Goal: Navigation & Orientation: Find specific page/section

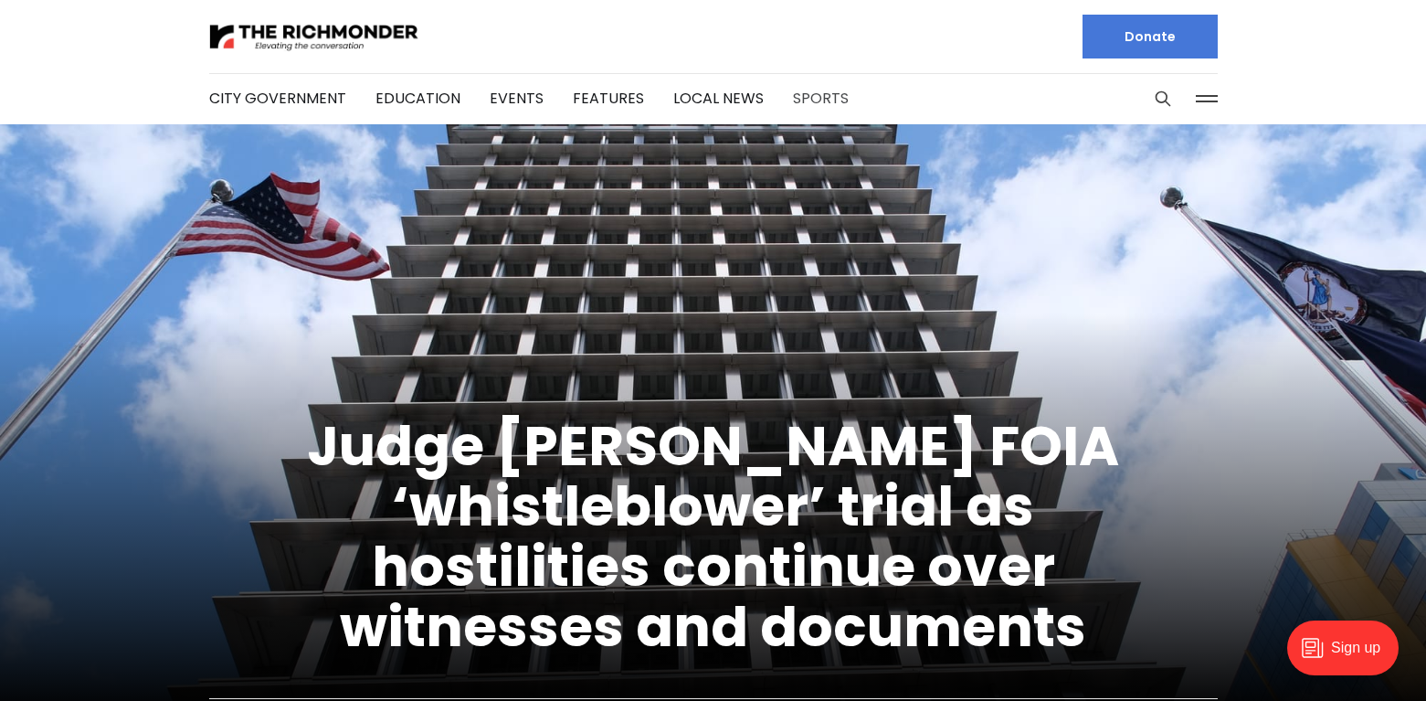
click at [827, 90] on link "Sports" at bounding box center [821, 98] width 56 height 21
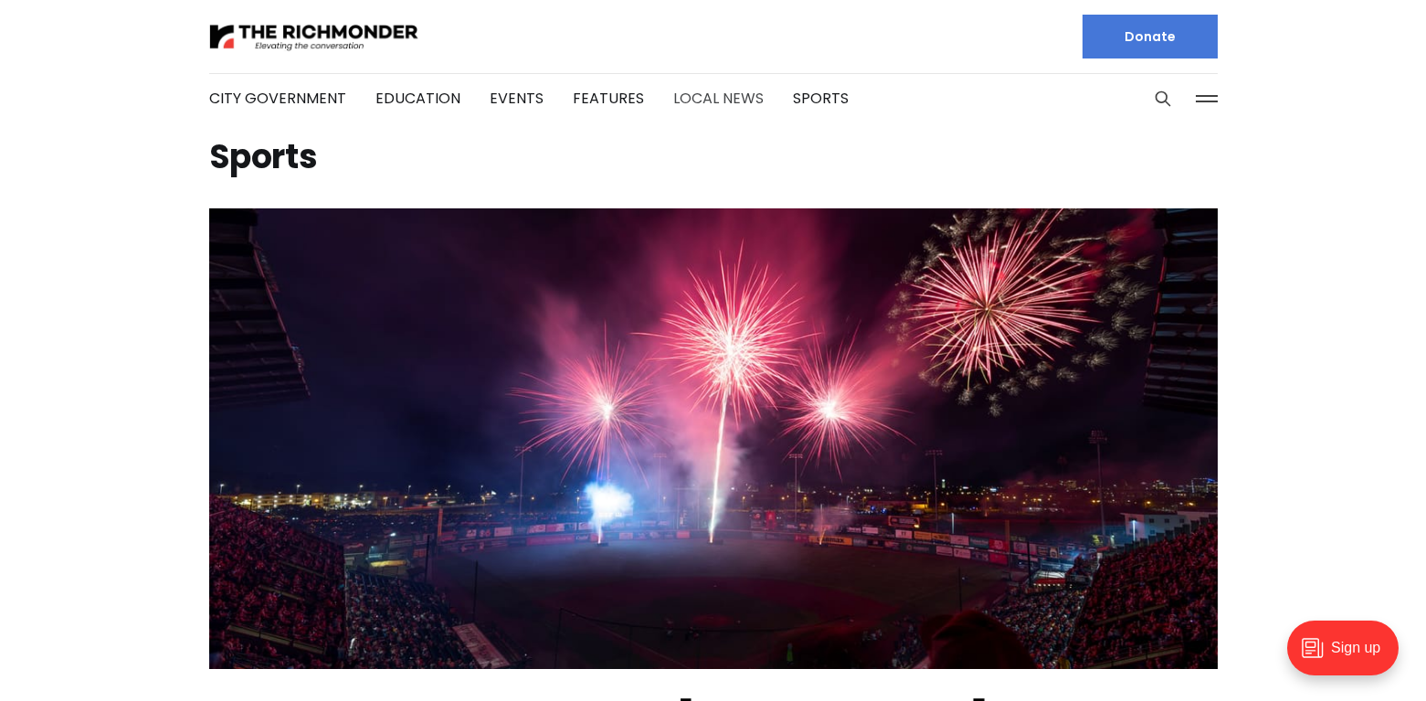
click at [689, 97] on link "Local News" at bounding box center [718, 98] width 90 height 21
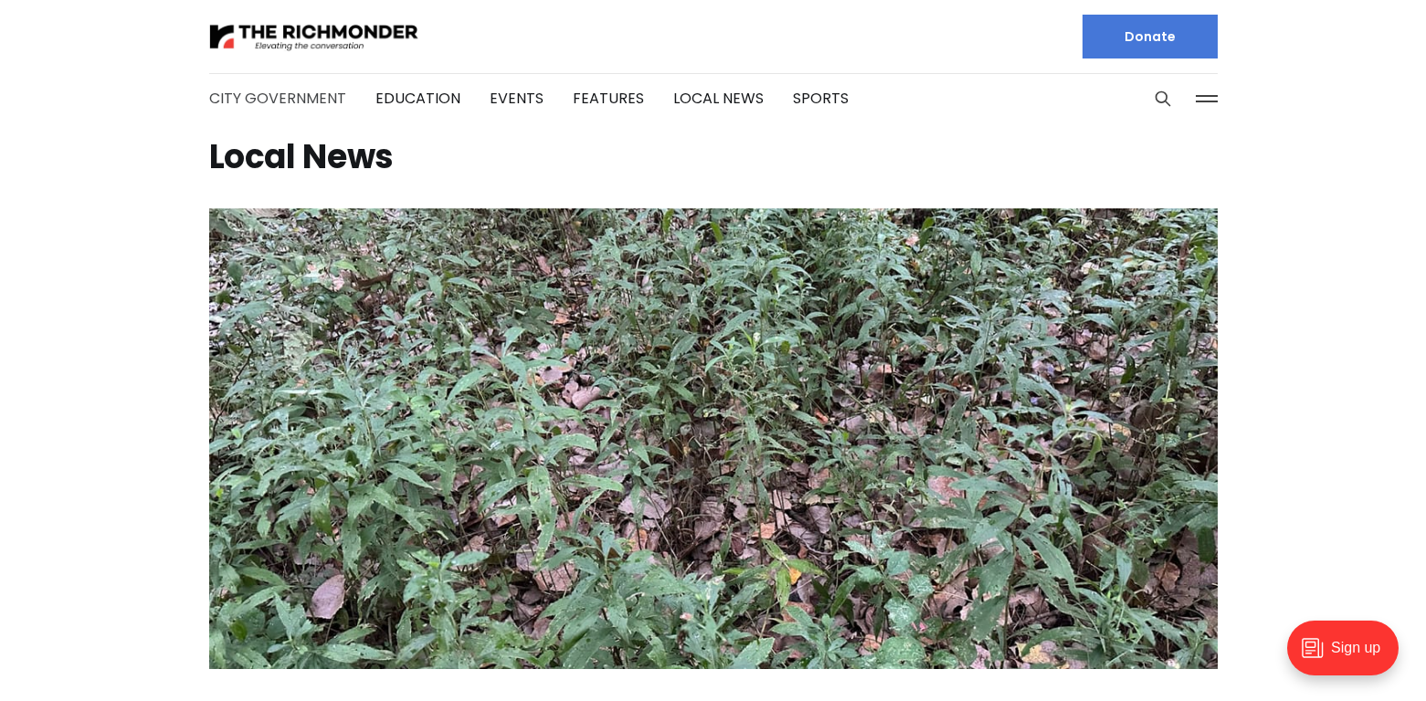
click at [282, 96] on link "City Government" at bounding box center [277, 98] width 137 height 21
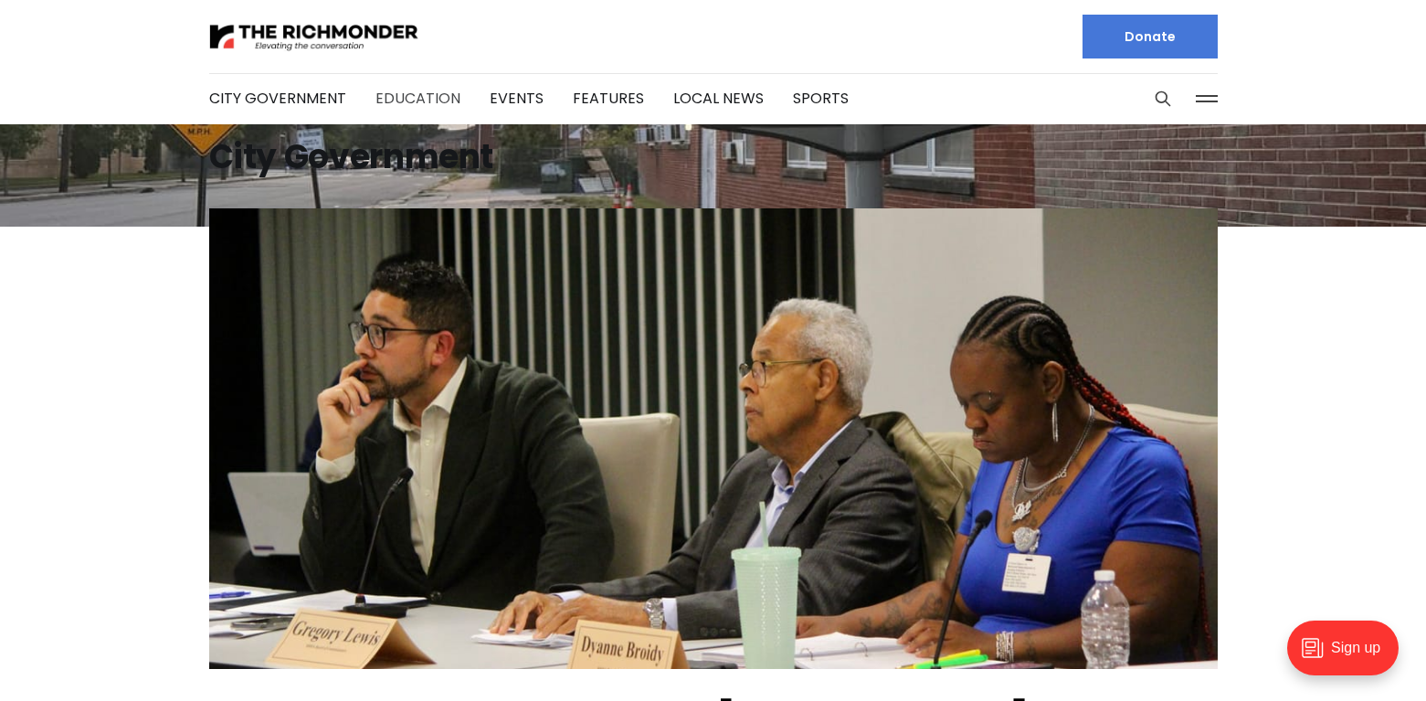
click at [412, 93] on link "Education" at bounding box center [417, 98] width 85 height 21
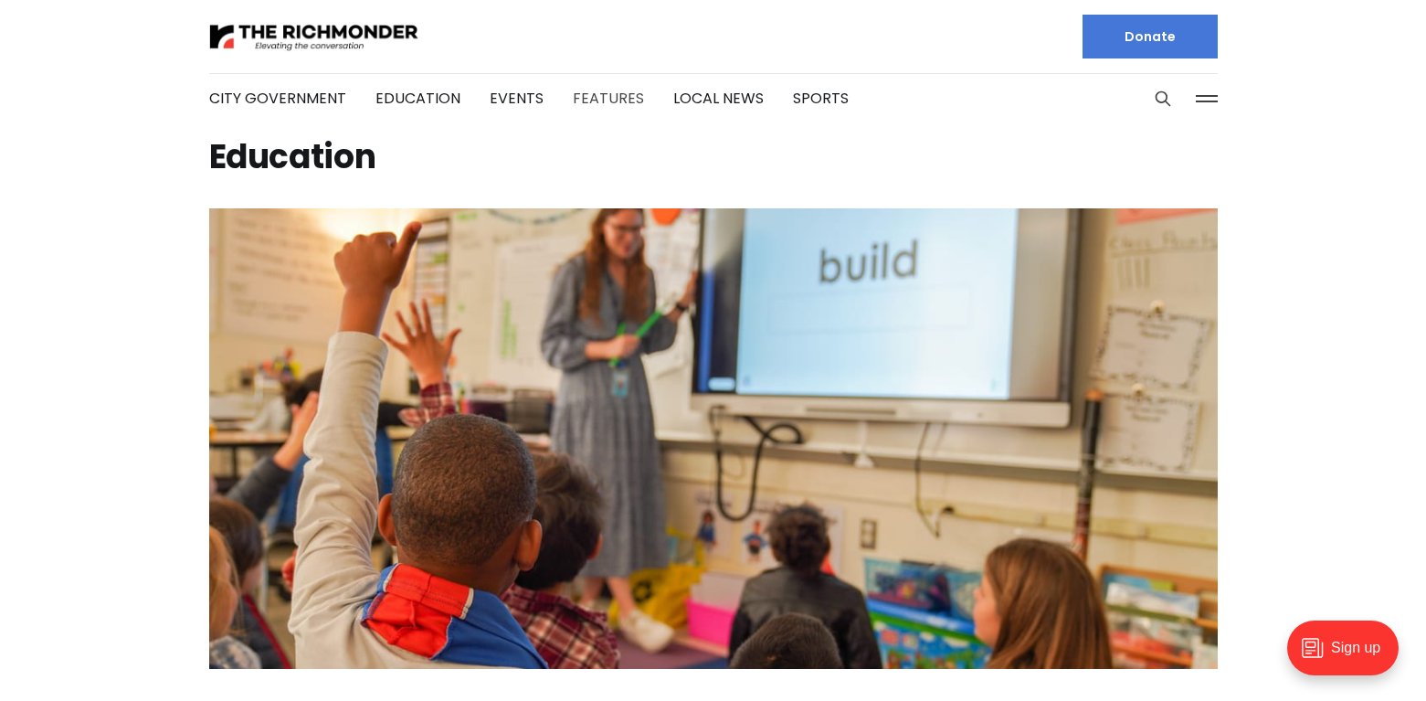
click at [579, 99] on link "Features" at bounding box center [608, 98] width 71 height 21
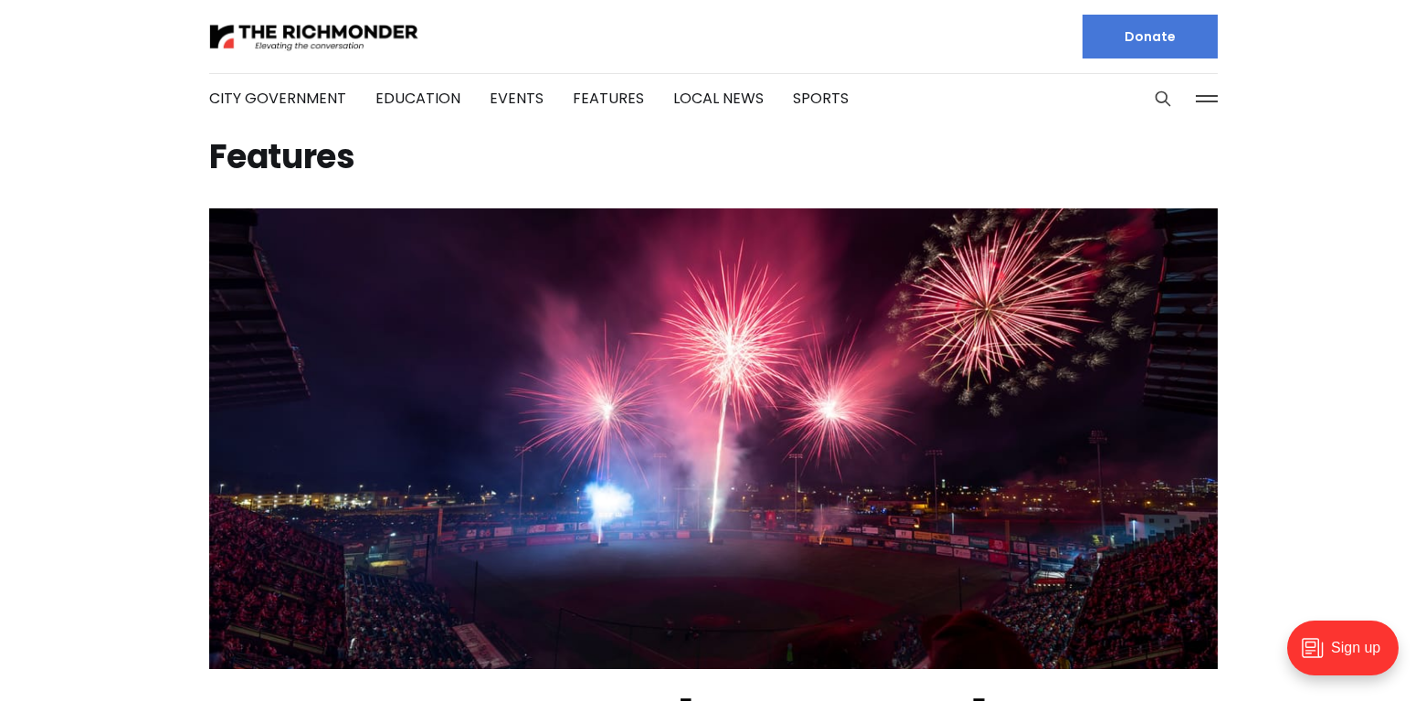
click at [1207, 92] on button at bounding box center [1206, 98] width 27 height 27
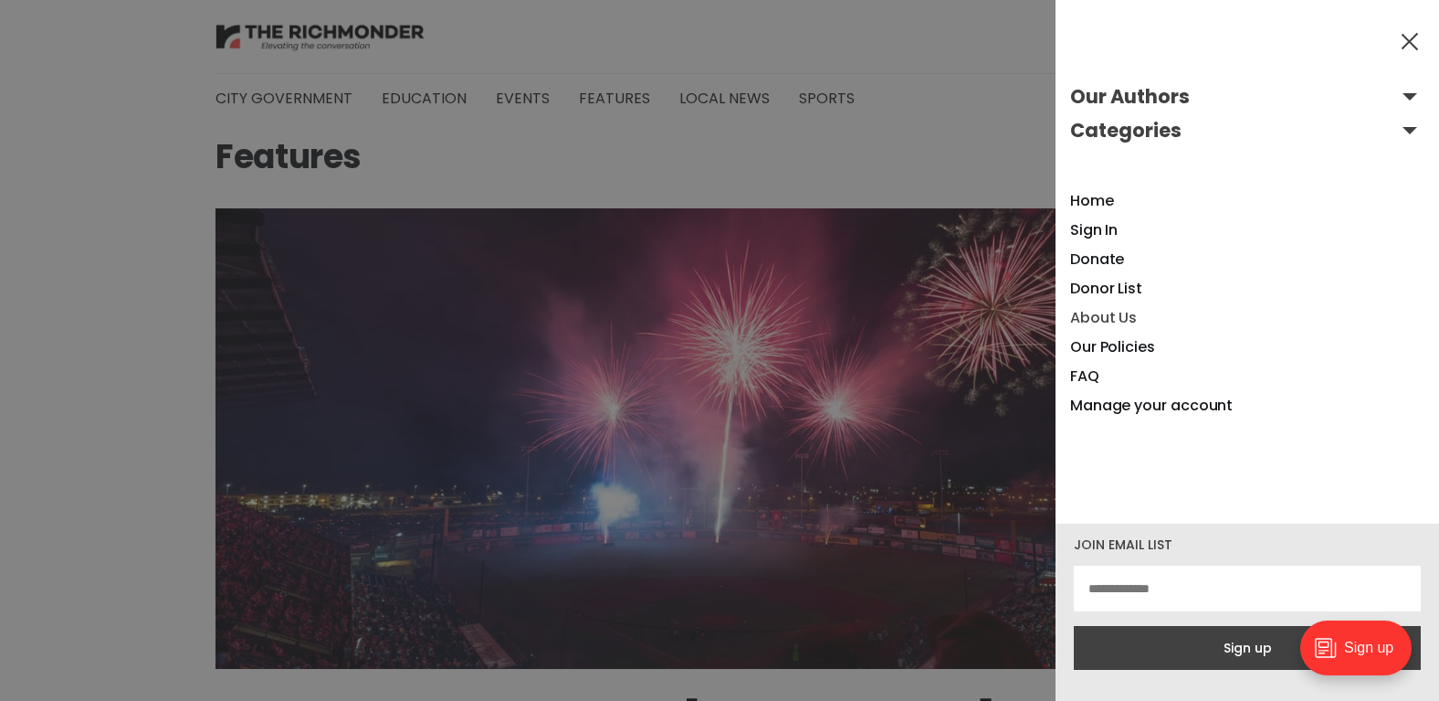
click at [1110, 316] on link "About Us" at bounding box center [1103, 317] width 67 height 21
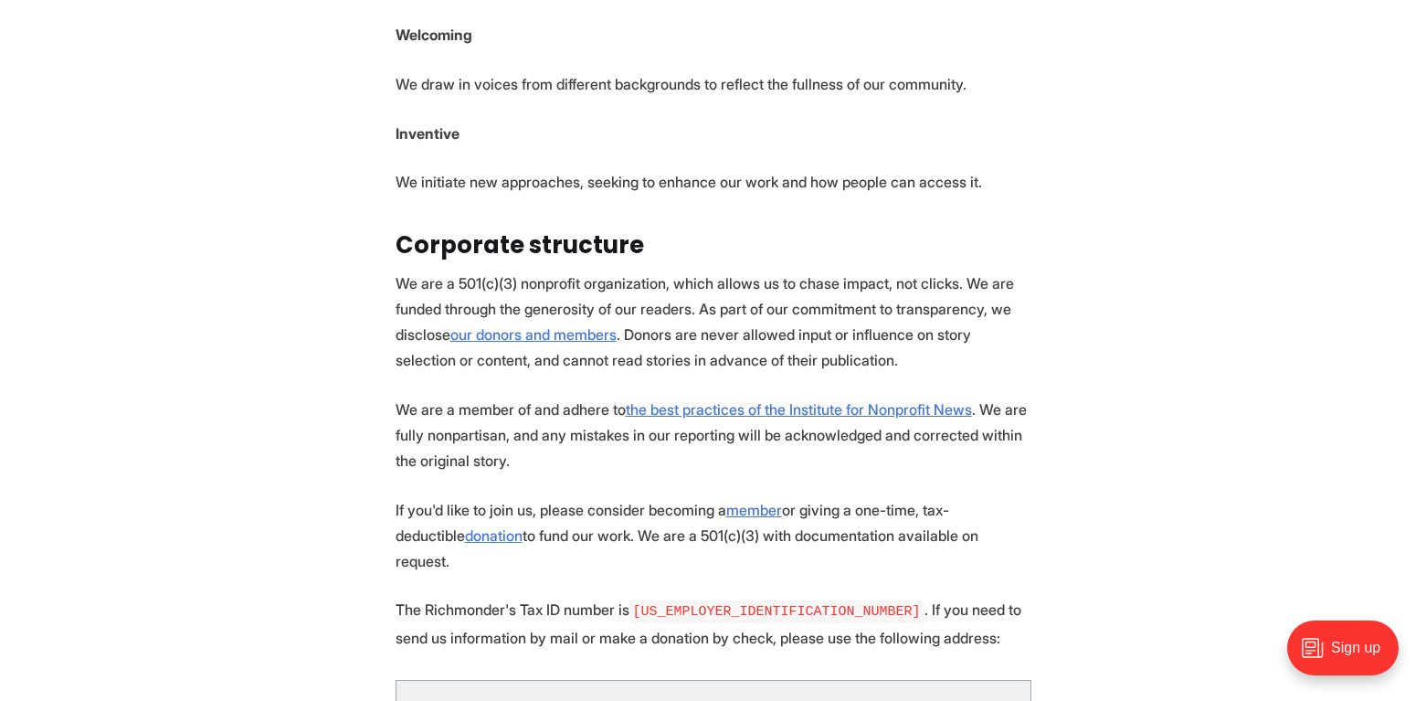
scroll to position [913, 0]
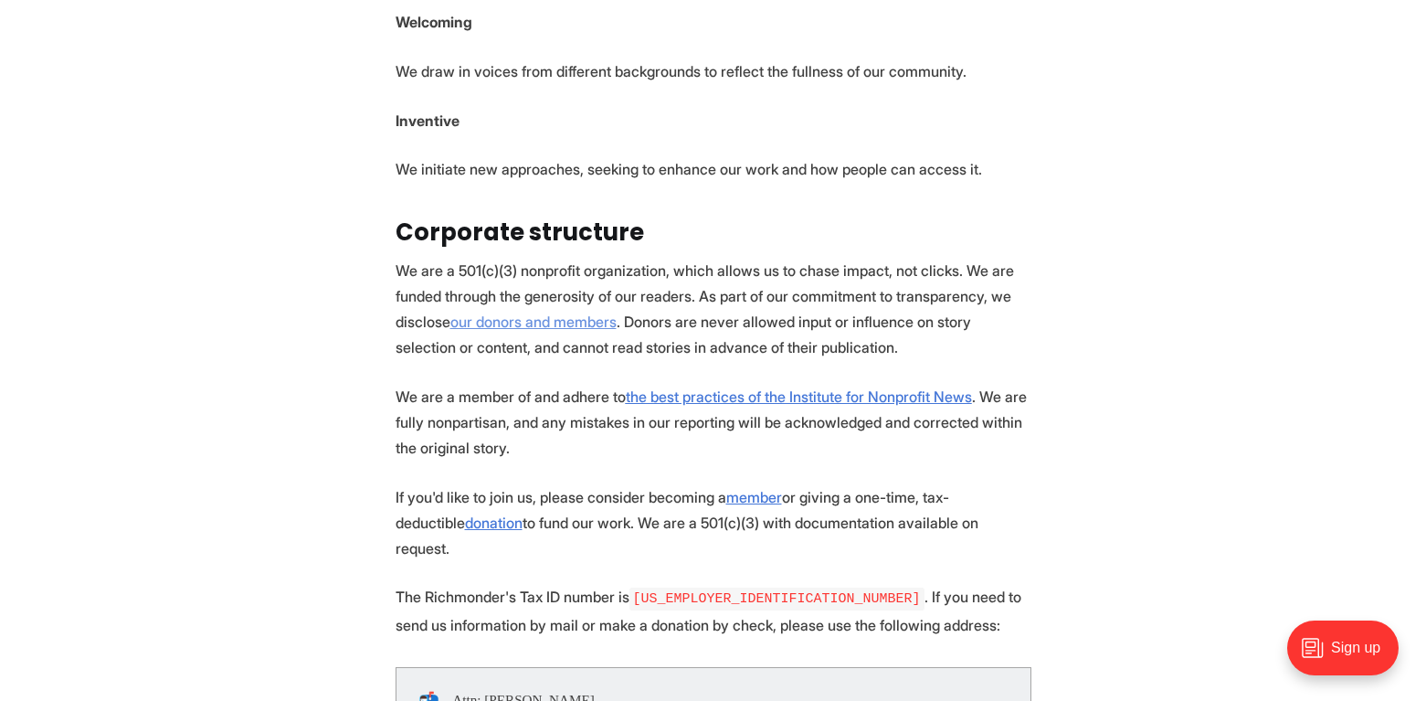
click at [485, 312] on link "our donors and members" at bounding box center [533, 321] width 166 height 18
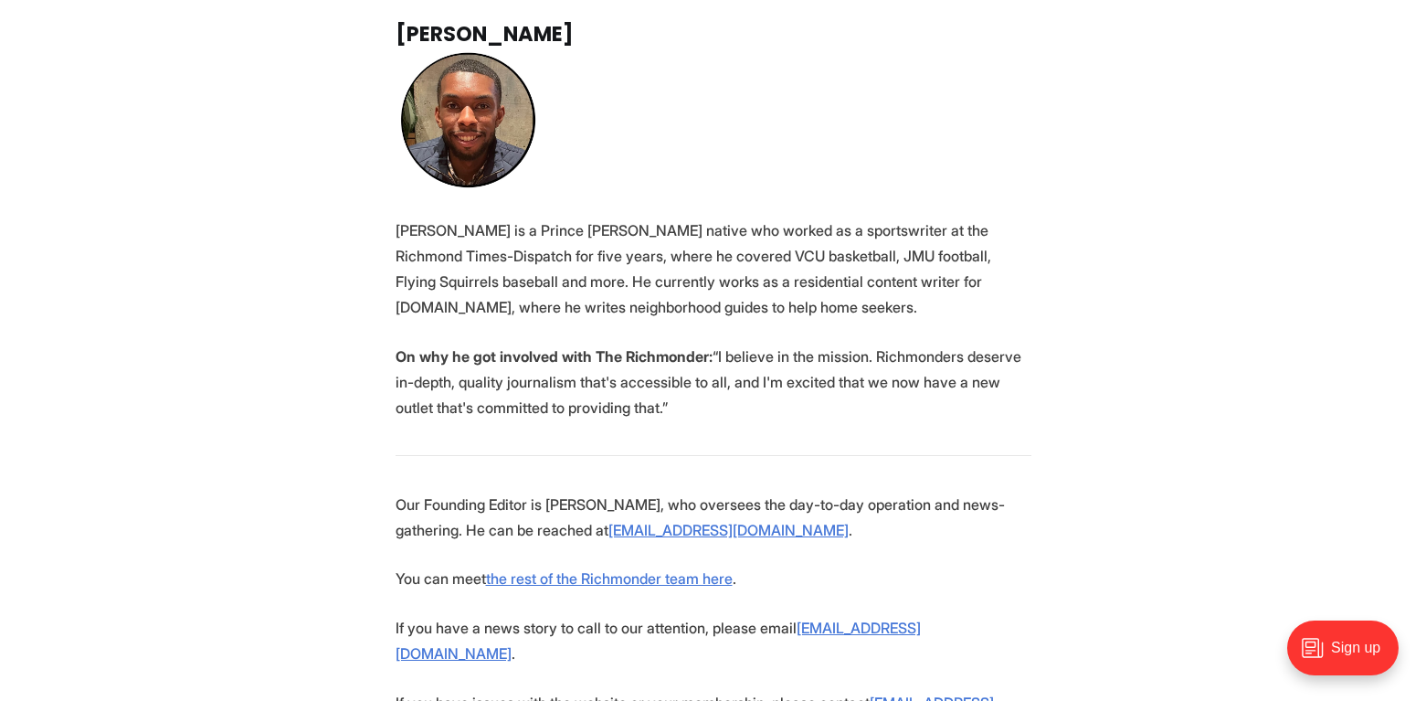
scroll to position [3379, 0]
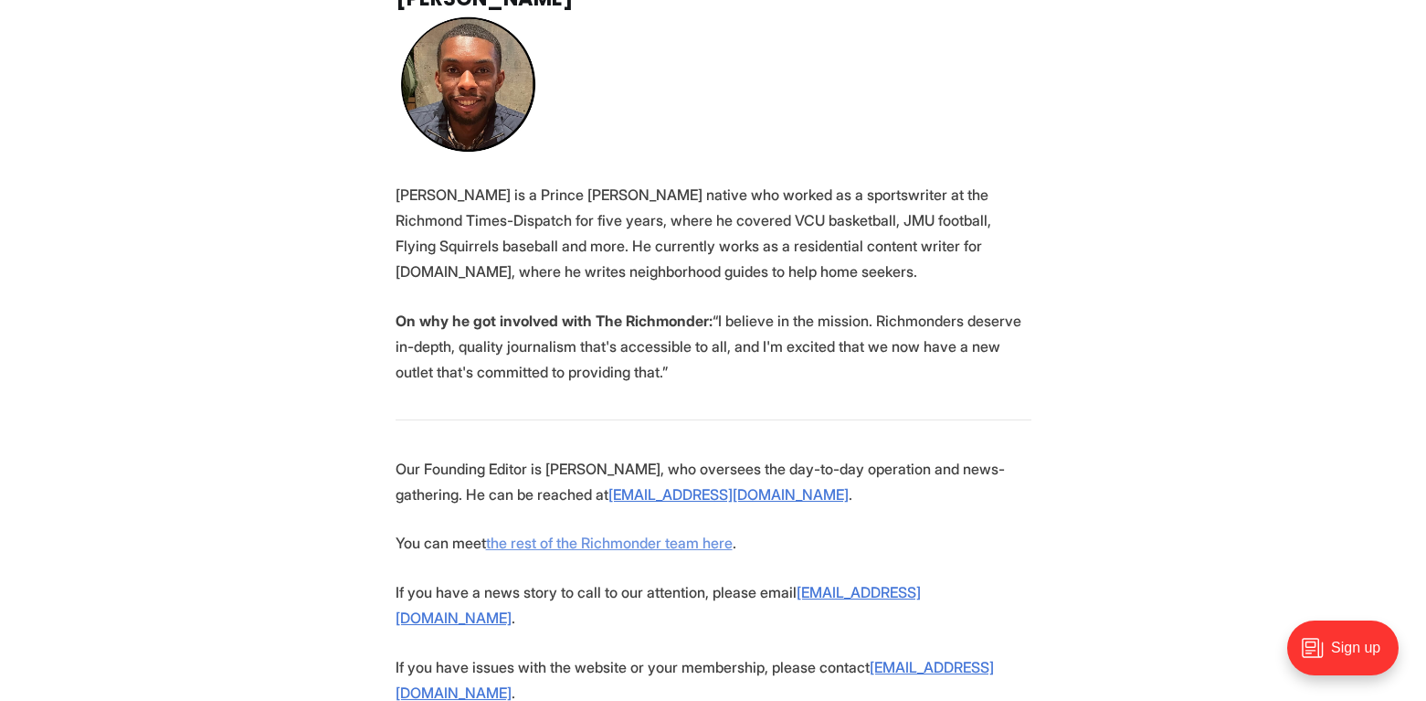
click at [671, 533] on link "the rest of the Richmonder team here" at bounding box center [609, 542] width 247 height 18
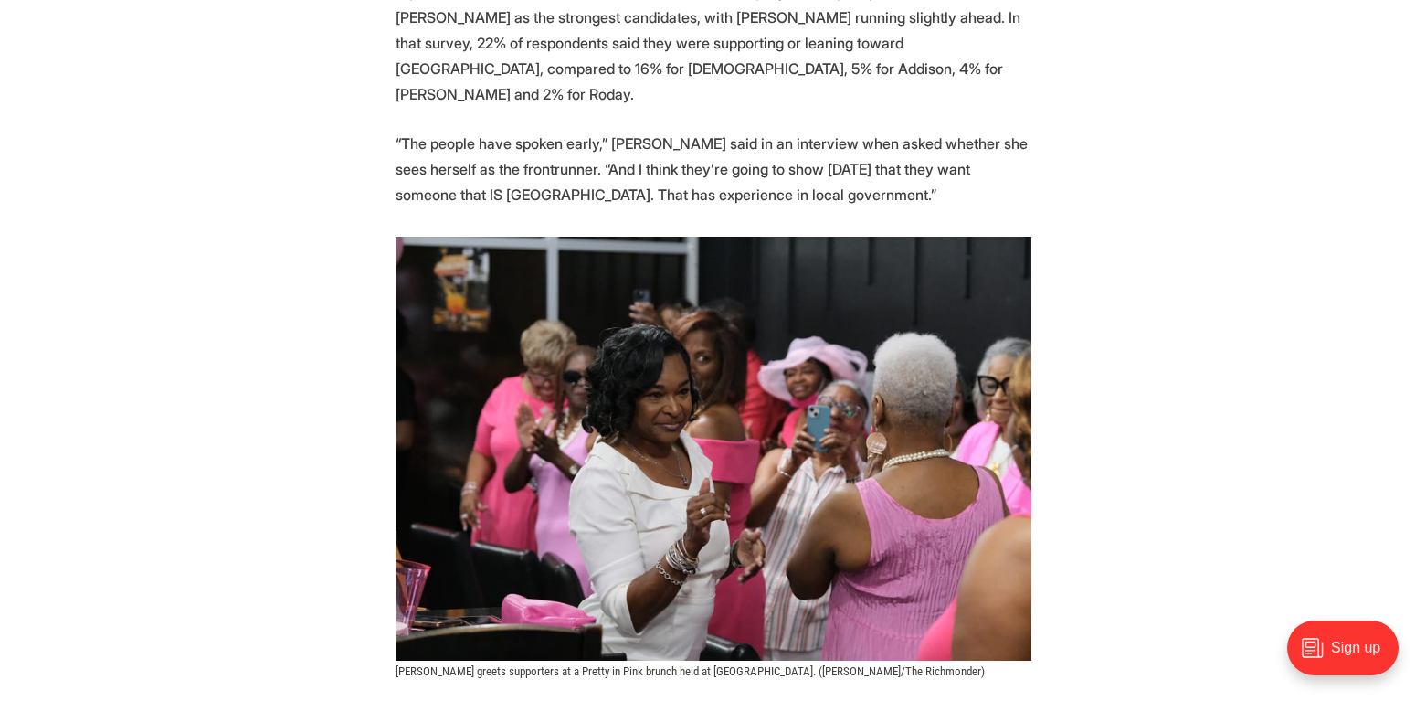
scroll to position [1918, 0]
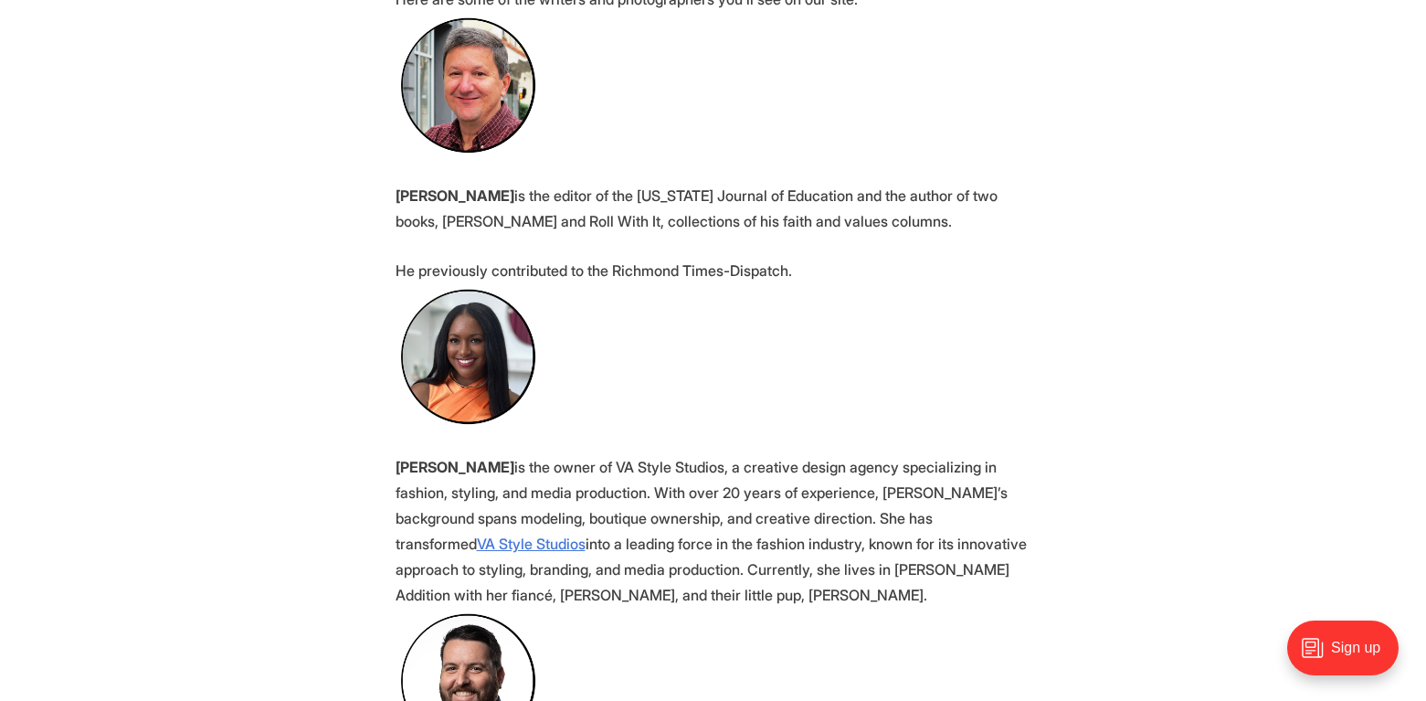
scroll to position [1461, 0]
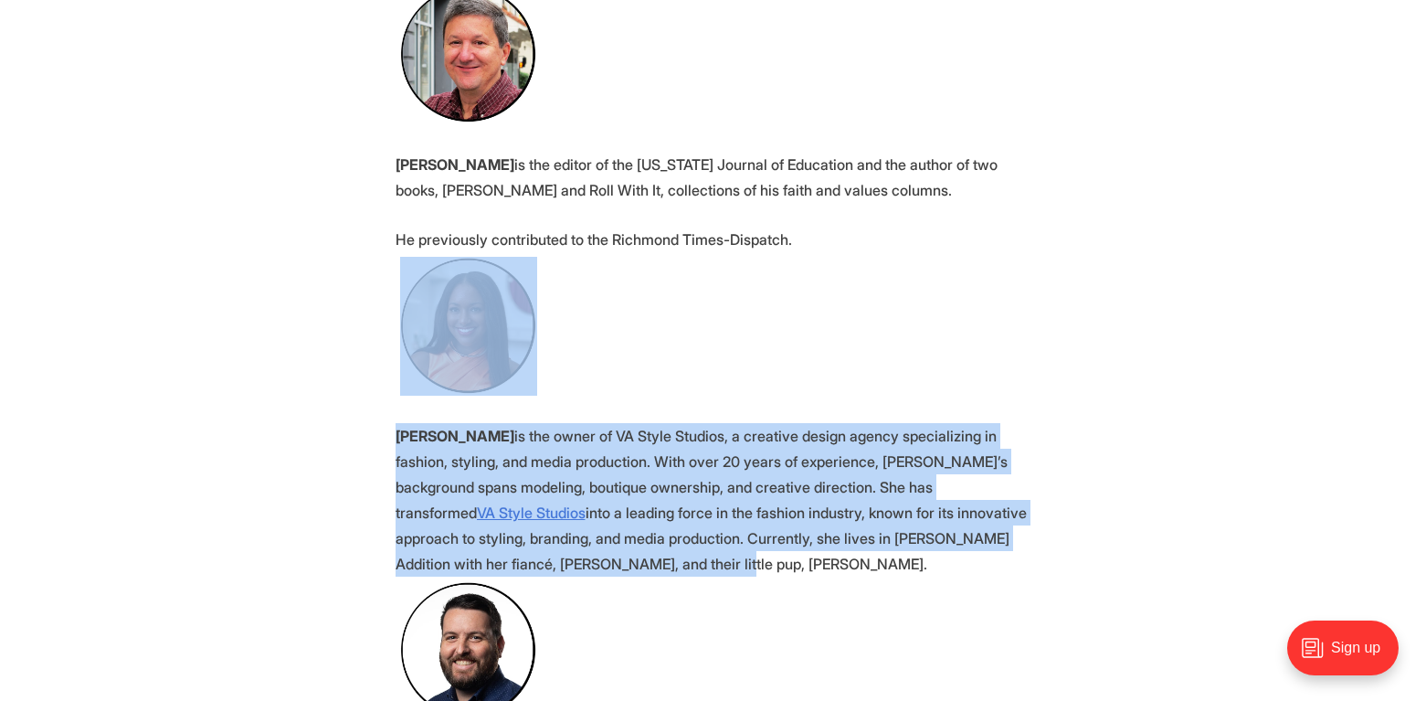
drag, startPoint x: 530, startPoint y: 489, endPoint x: 378, endPoint y: 217, distance: 310.7
copy section "[PERSON_NAME] is the owner of VA Style Studios, a creative design agency specia…"
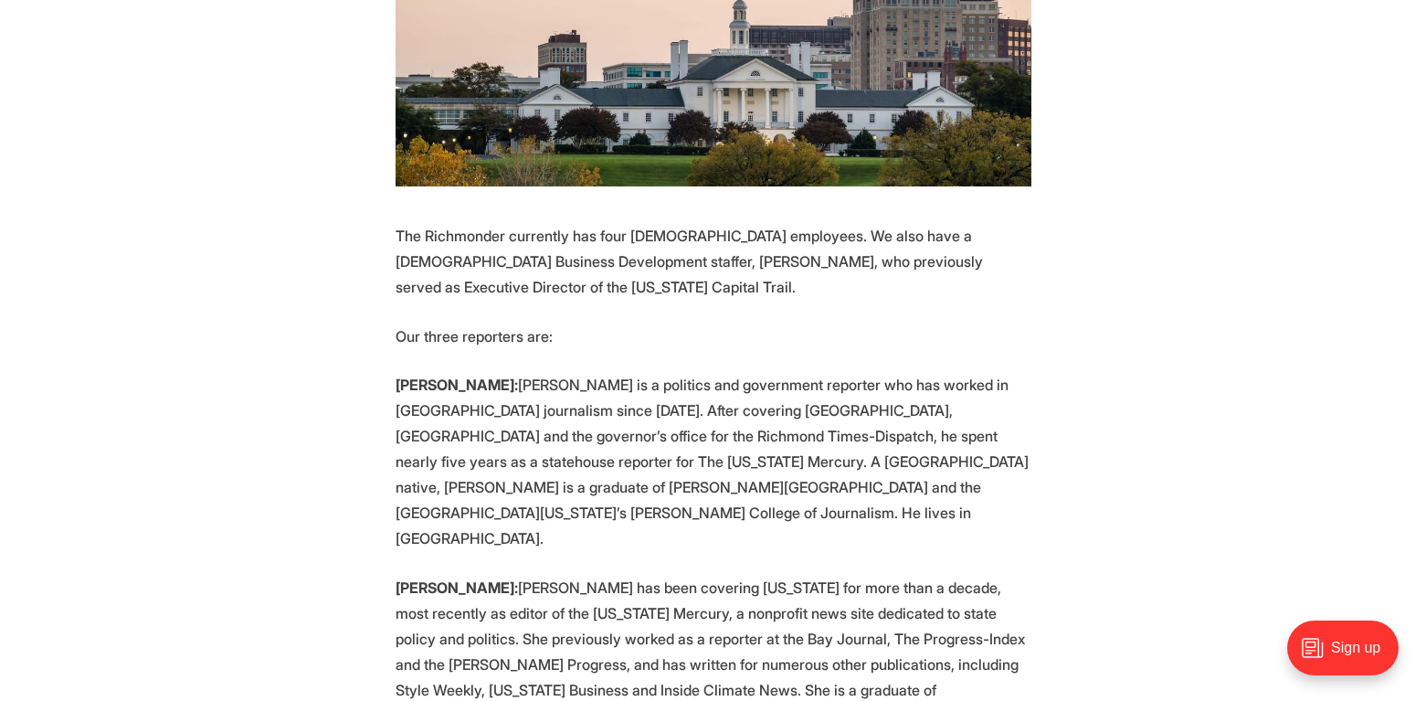
scroll to position [0, 0]
